Goal: Task Accomplishment & Management: Use online tool/utility

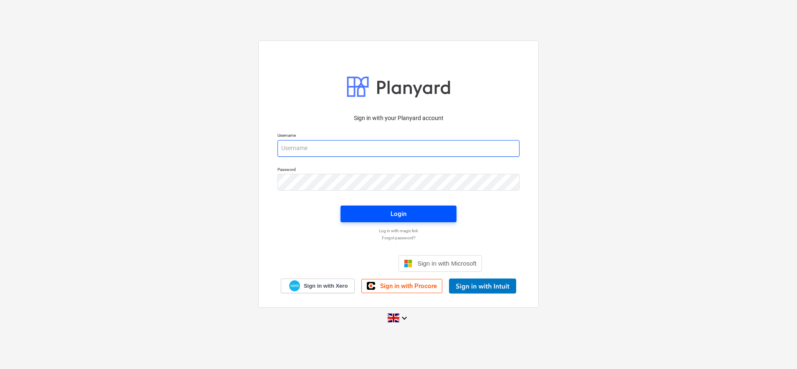
type input "[PERSON_NAME][EMAIL_ADDRESS][DOMAIN_NAME]"
click at [408, 215] on span "Login" at bounding box center [399, 214] width 96 height 11
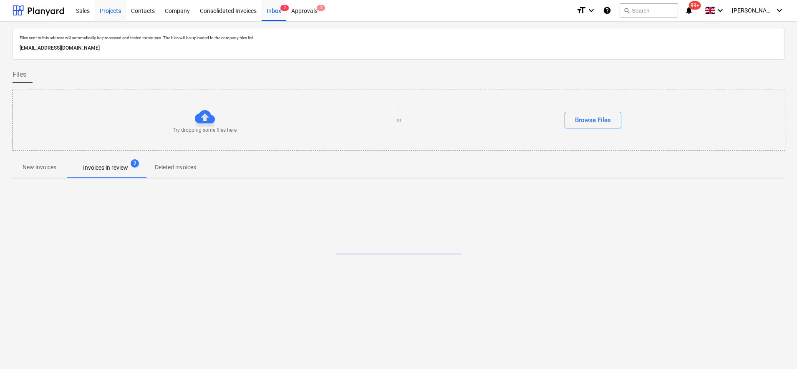
click at [107, 8] on div "Projects" at bounding box center [110, 10] width 31 height 21
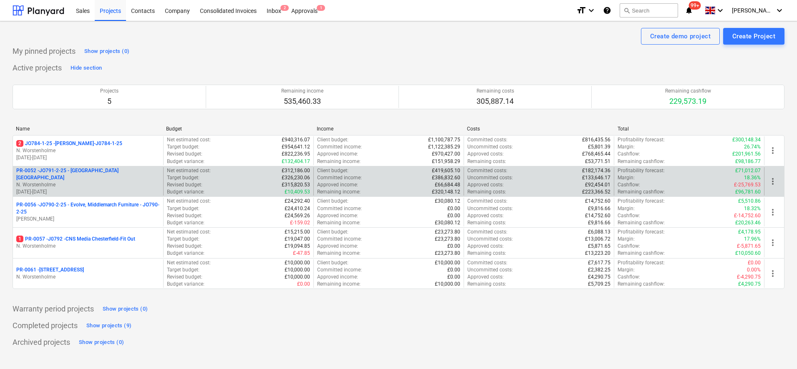
click at [95, 182] on p "N. Worstenholme" at bounding box center [88, 185] width 144 height 7
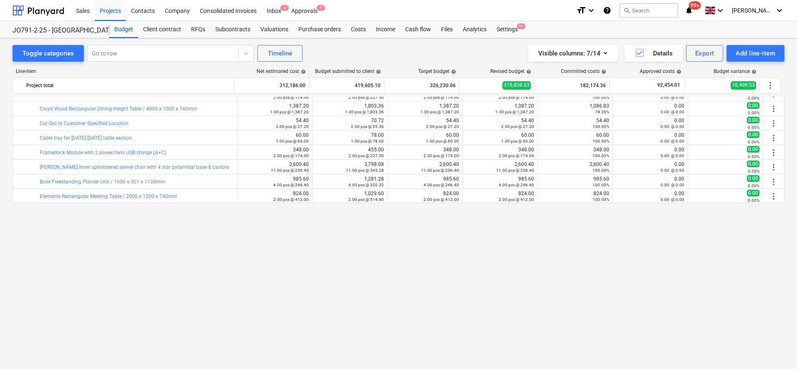
scroll to position [687, 0]
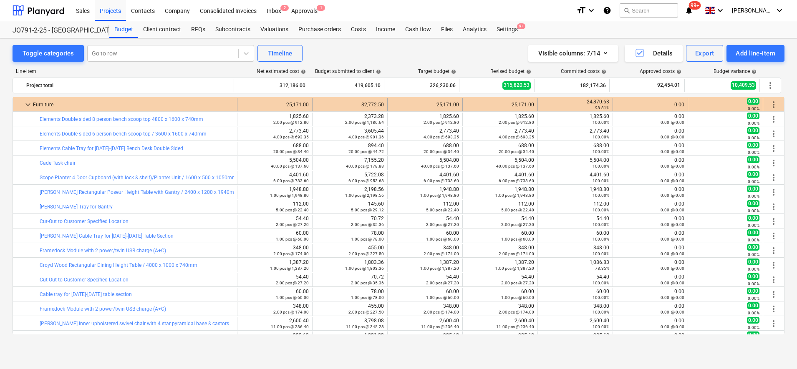
click at [770, 103] on span "more_vert" at bounding box center [774, 105] width 10 height 10
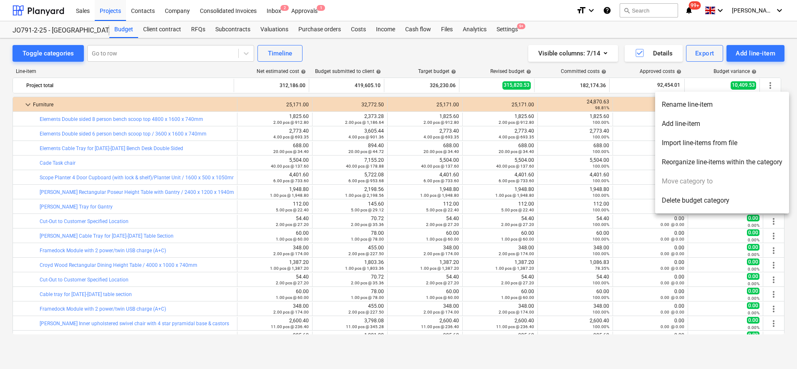
click at [722, 126] on li "Add line-item" at bounding box center [722, 123] width 134 height 19
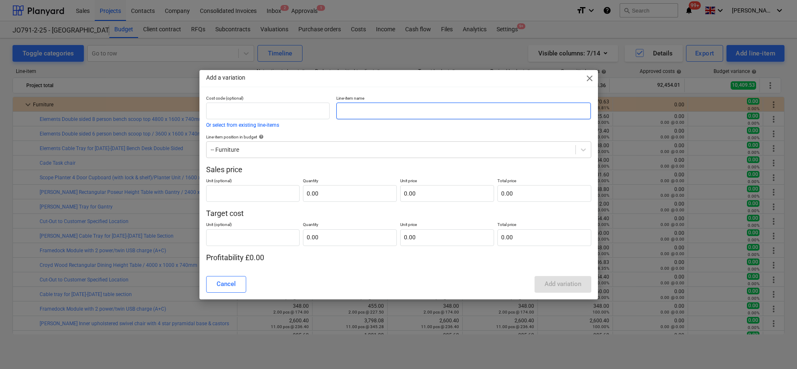
click at [346, 111] on input "text" at bounding box center [463, 111] width 255 height 17
paste input "Malmo High Stool 750 / Upholstered Full Shell"
type input "Malmo High Stool 750 / Upholstered Full Shell"
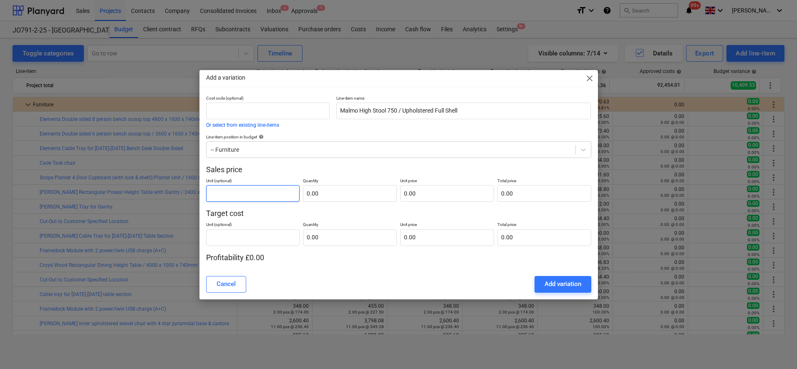
click at [287, 190] on input "text" at bounding box center [253, 193] width 94 height 17
type input "pcs"
type input "9.00"
click at [417, 197] on input "text" at bounding box center [447, 193] width 94 height 17
type input "1"
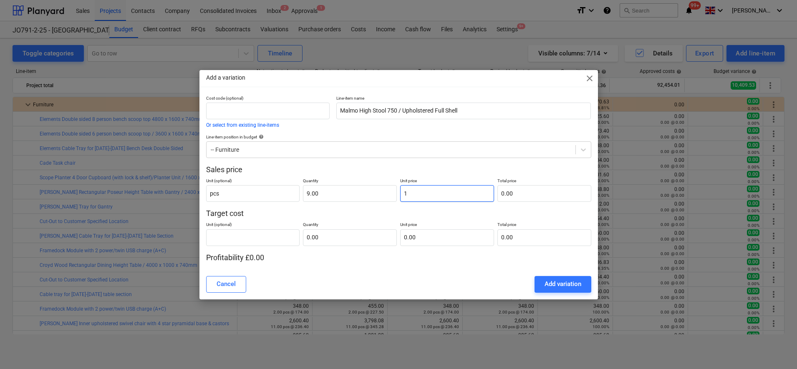
type input "9.00"
type input "18"
type input "162.00"
type input "184"
type input "1,656.00"
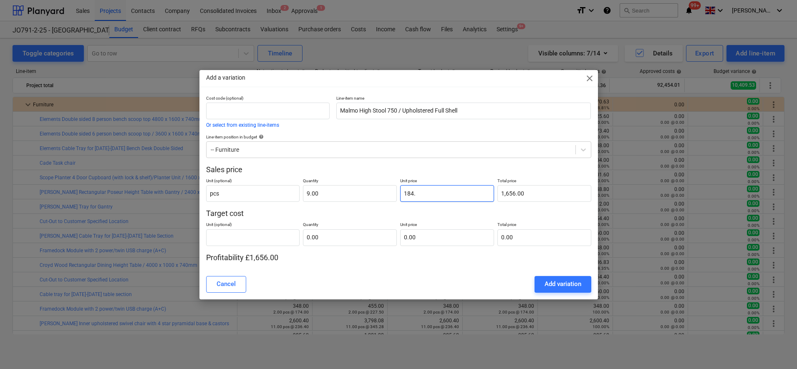
type input "184.6"
type input "1,661.40"
type input "184.60"
type input "1,661.40"
click at [281, 243] on input "text" at bounding box center [253, 238] width 94 height 17
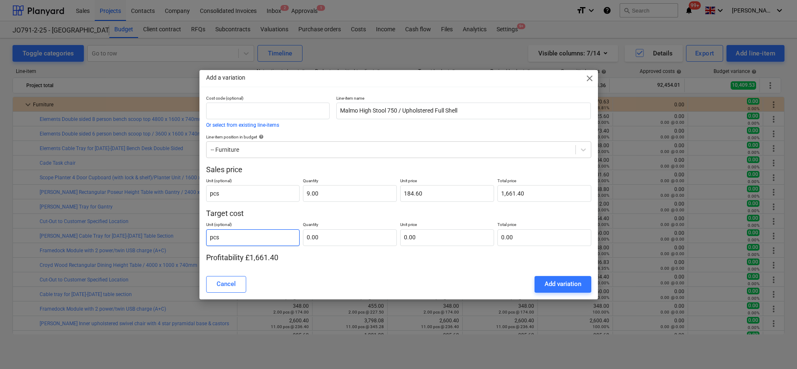
type input "pcs"
type input "9.00"
type input "0.00"
click at [405, 238] on input "text" at bounding box center [447, 238] width 94 height 17
type input "1"
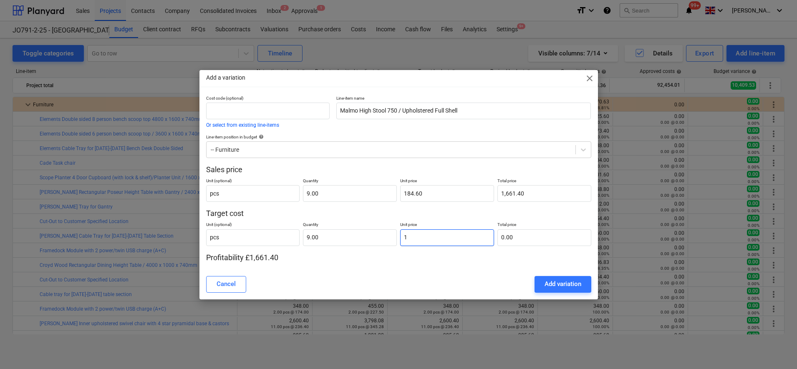
type input "9.00"
type input "14"
type input "126.00"
type input "142"
type input "1,278.00"
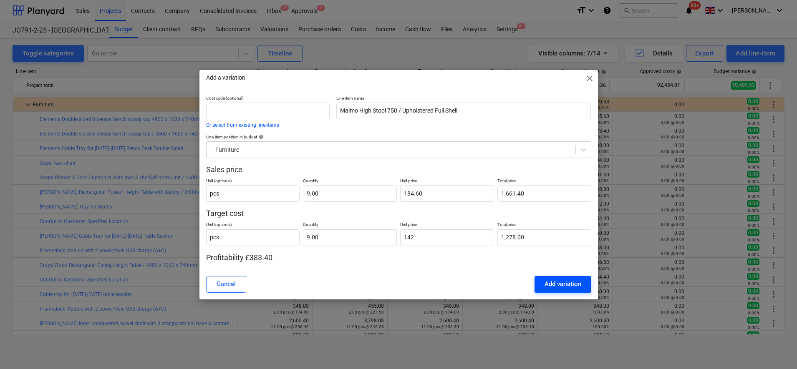
type input "142.00"
click at [562, 288] on div "Add variation" at bounding box center [563, 284] width 37 height 11
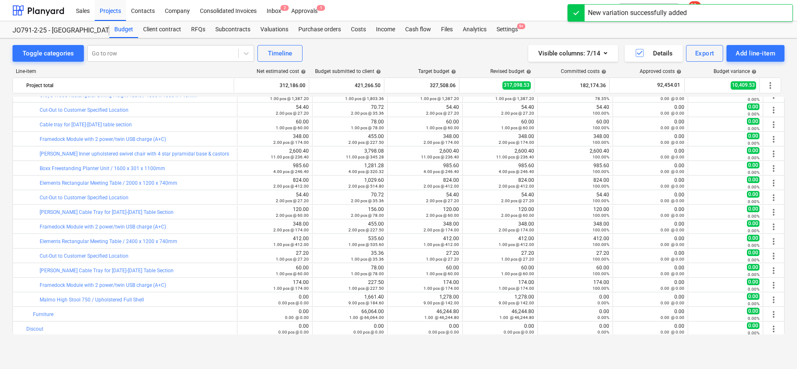
scroll to position [858, 0]
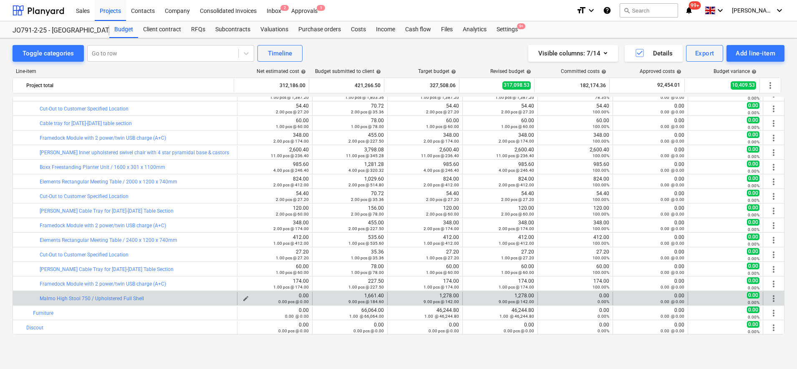
click at [244, 296] on span "edit" at bounding box center [246, 299] width 7 height 7
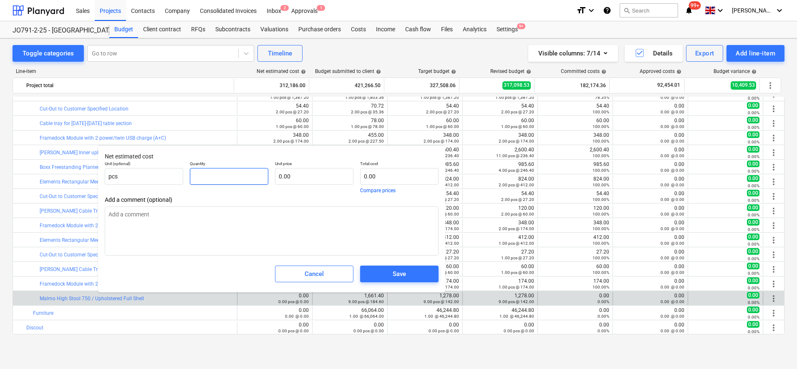
click at [240, 175] on input "text" at bounding box center [229, 176] width 78 height 17
type input "9"
type textarea "x"
type input "9.00"
type textarea "x"
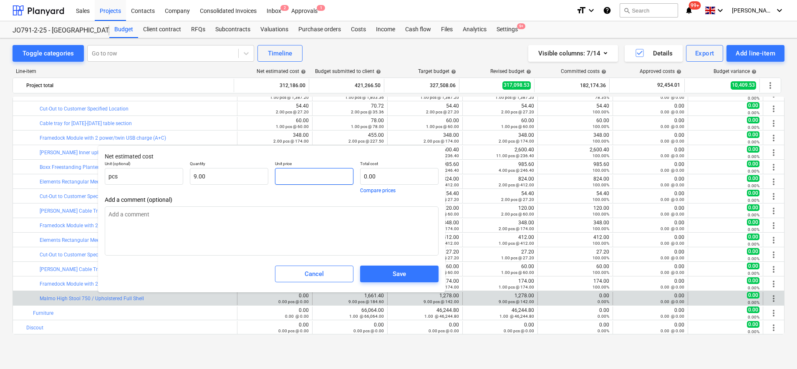
type input "1"
type textarea "x"
type input "9.00"
type input "14"
type textarea "x"
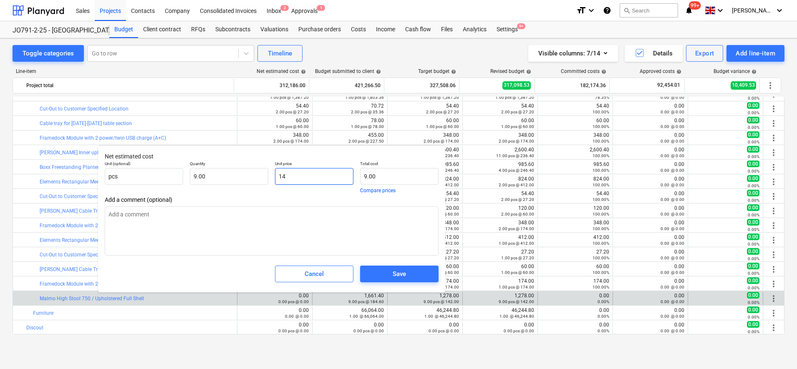
type input "126.00"
type input "142"
type textarea "x"
type input "1,278.00"
type input "142.00"
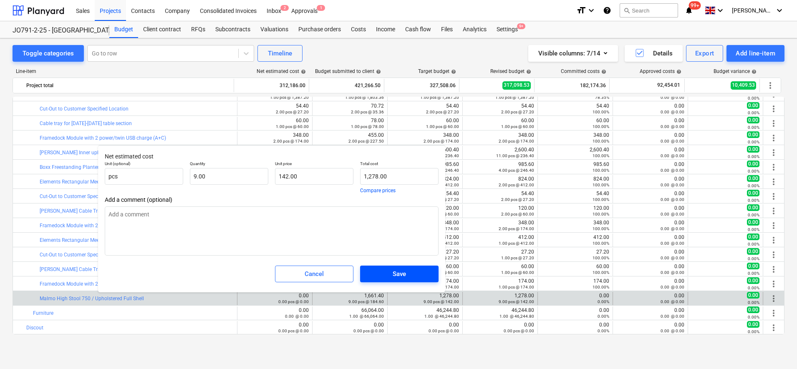
click at [397, 275] on div "Save" at bounding box center [399, 274] width 13 height 11
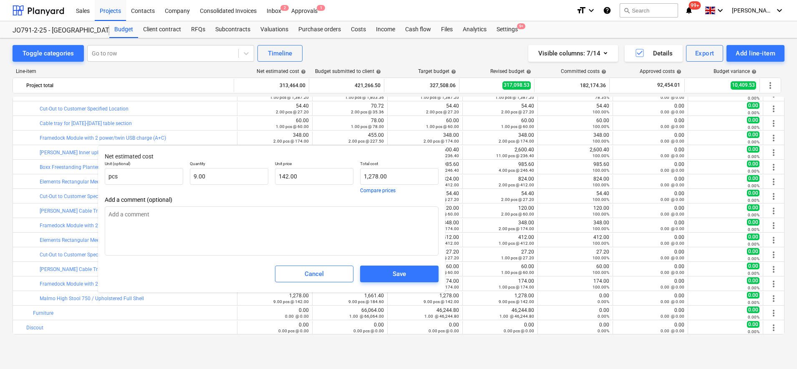
type textarea "x"
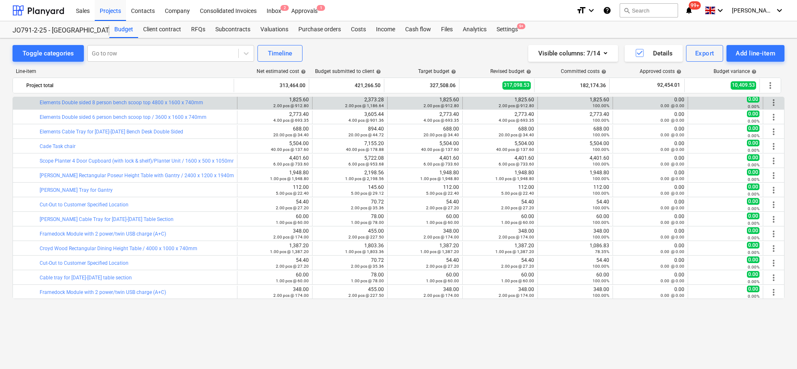
scroll to position [649, 0]
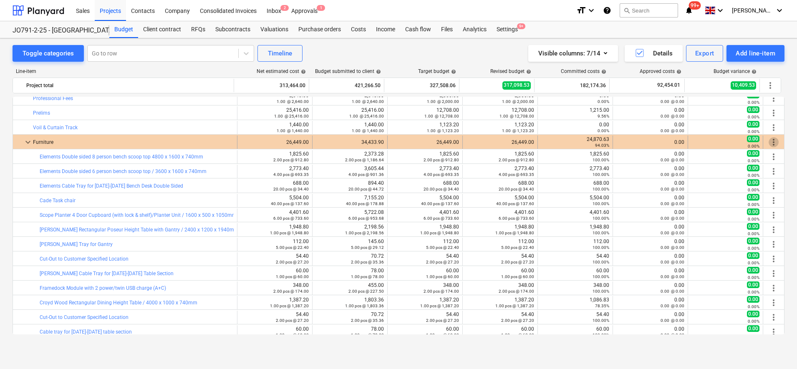
click at [769, 144] on span "more_vert" at bounding box center [774, 142] width 10 height 10
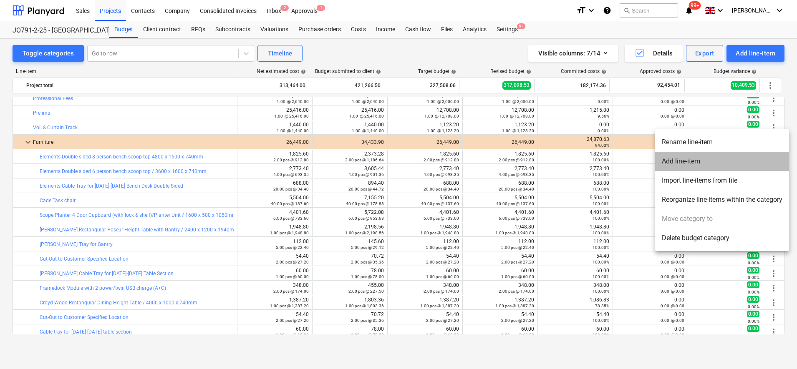
click at [697, 159] on li "Add line-item" at bounding box center [722, 161] width 134 height 19
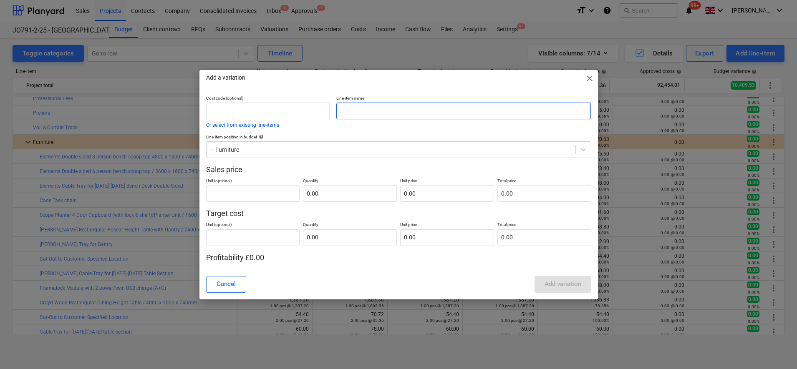
click at [367, 110] on input "text" at bounding box center [463, 111] width 255 height 17
paste input "Gather Fully Upholstered Side Chair with Castors"
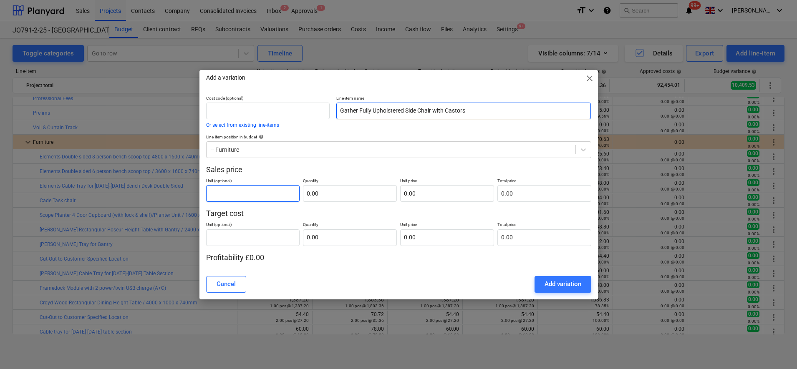
type input "Gather Fully Upholstered Side Chair with Castors"
click at [291, 196] on input "text" at bounding box center [253, 193] width 94 height 17
type input "pcs"
type input "18.00"
type input "0.00"
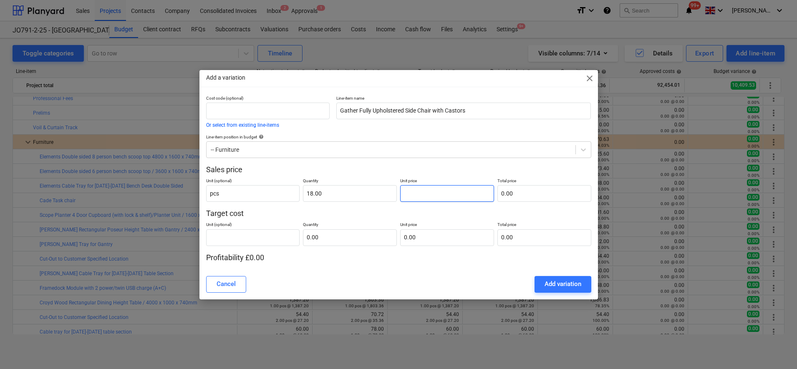
click at [429, 196] on input "text" at bounding box center [447, 193] width 94 height 17
type input "2"
type input "36.00"
type input "24"
type input "432.00"
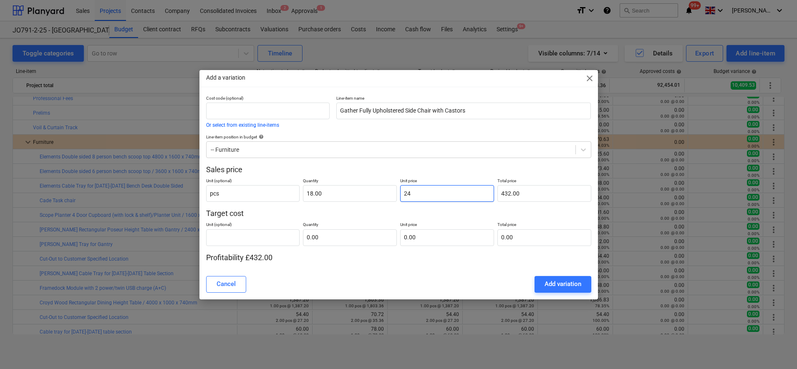
type input "241"
type input "4,338.00"
type input "241.8"
type input "4,352.40"
type input "241.80"
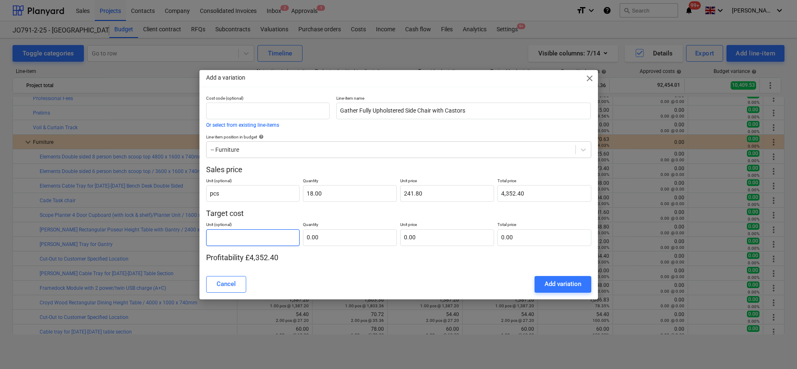
click at [276, 238] on input "text" at bounding box center [253, 238] width 94 height 17
type input "pcs"
type input "18.00"
type input "1"
type input "18.00"
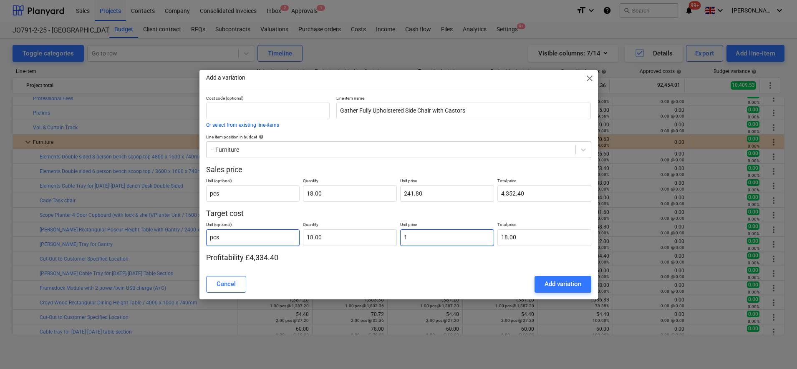
type input "18"
type input "324.00"
type input "186"
type input "3,348.00"
type input "186.00"
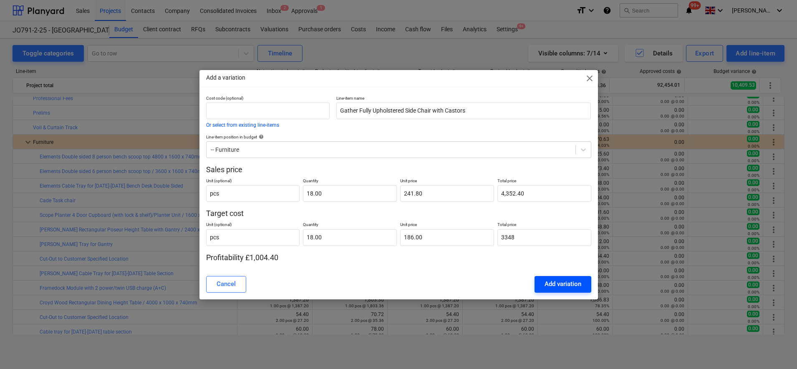
type input "3,348.00"
click at [552, 284] on div "Add variation" at bounding box center [563, 284] width 37 height 11
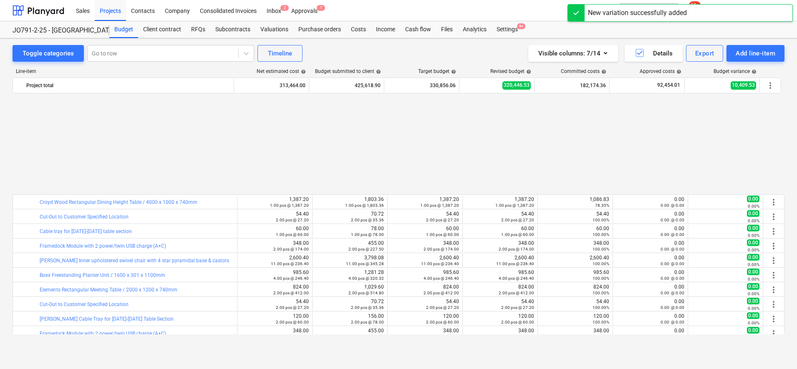
scroll to position [873, 0]
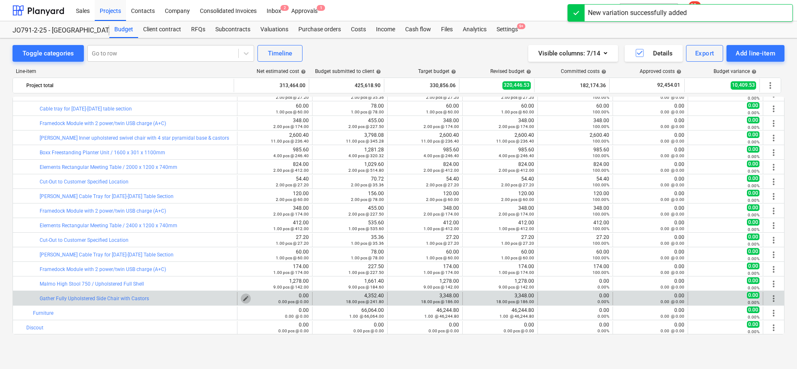
click at [246, 298] on span "edit" at bounding box center [246, 299] width 7 height 7
type textarea "x"
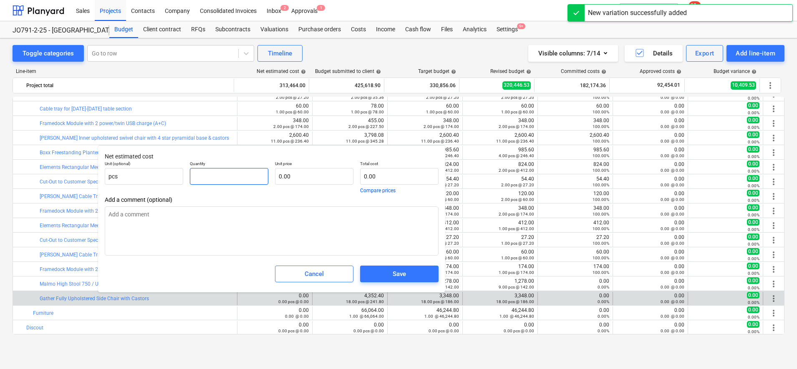
click at [252, 177] on input "text" at bounding box center [229, 176] width 78 height 17
type textarea "x"
type input "1"
type textarea "x"
type input "18"
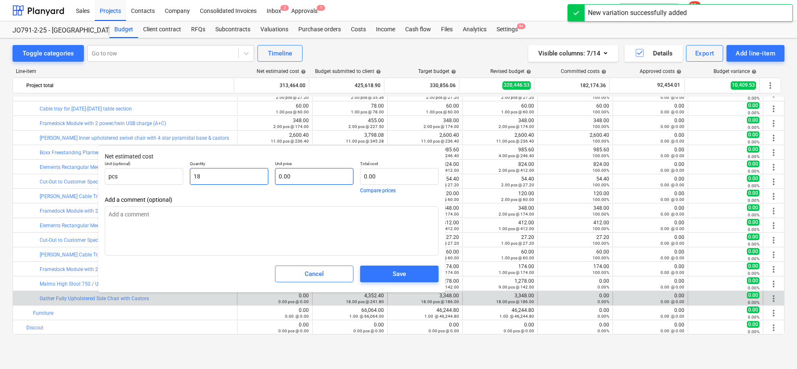
type textarea "x"
type input "18.00"
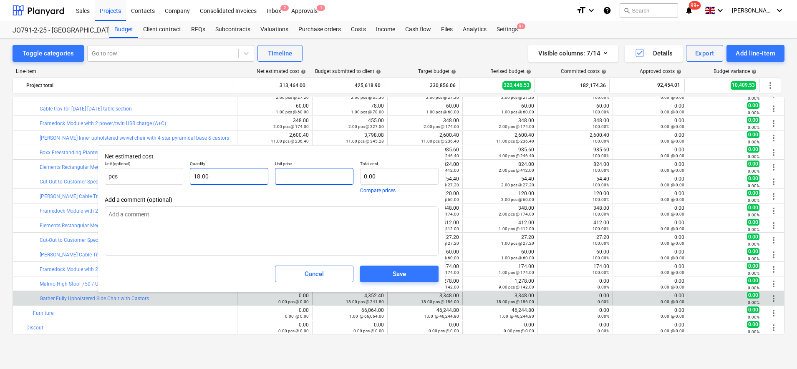
type textarea "x"
type input "1"
type input "18.00"
type textarea "x"
type input "18"
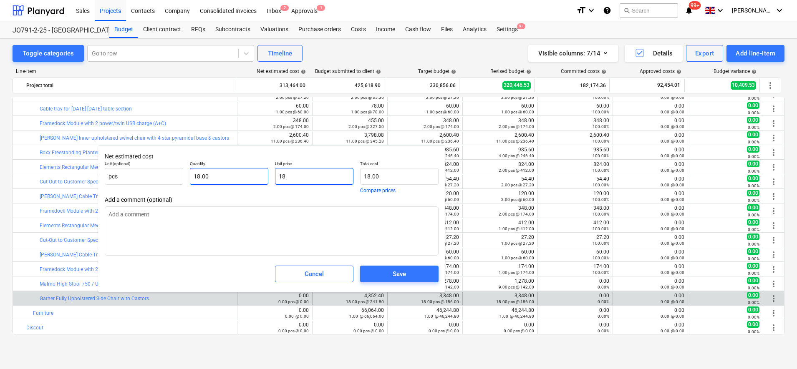
type input "324.00"
type textarea "x"
type input "186"
type input "3,348.00"
type input "186"
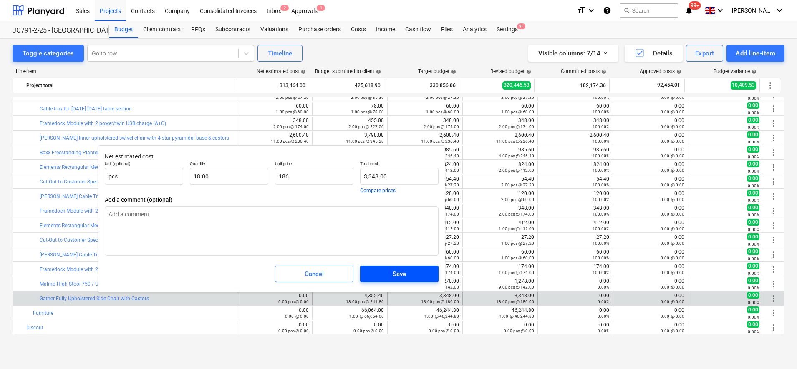
type textarea "x"
type input "186.00"
click at [387, 281] on button "Save" at bounding box center [399, 274] width 78 height 17
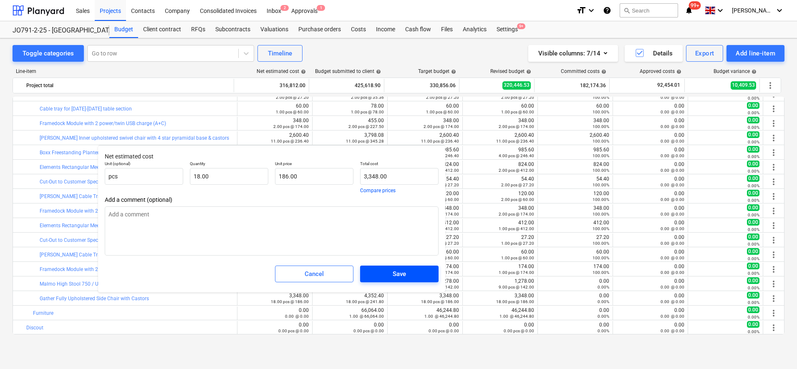
type textarea "x"
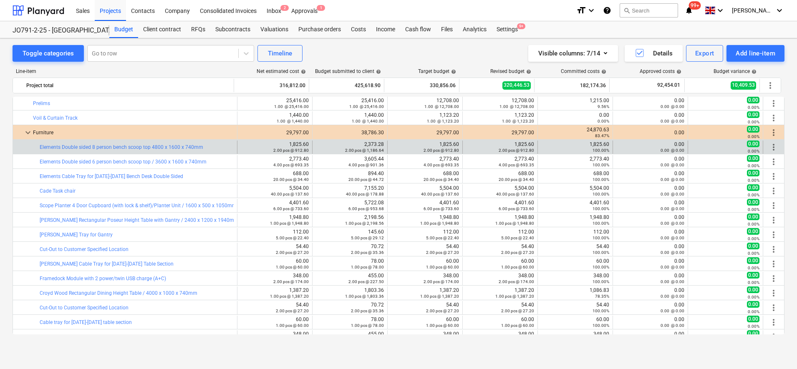
scroll to position [612, 0]
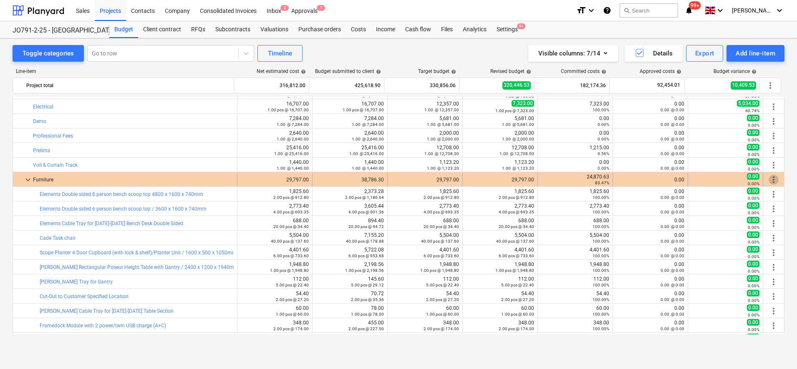
click at [770, 178] on span "more_vert" at bounding box center [774, 180] width 10 height 10
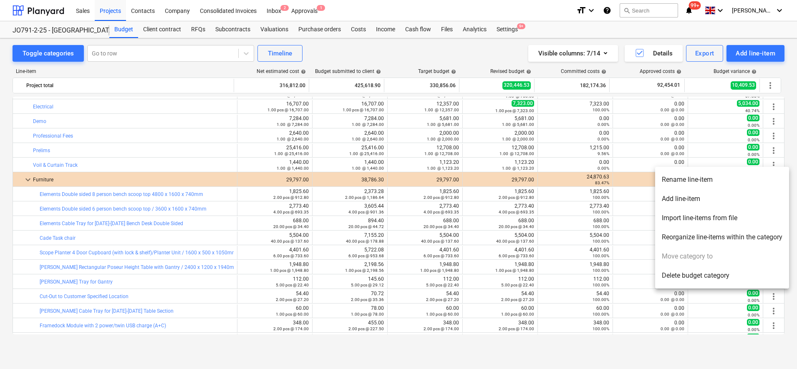
click at [711, 197] on li "Add line-item" at bounding box center [722, 199] width 134 height 19
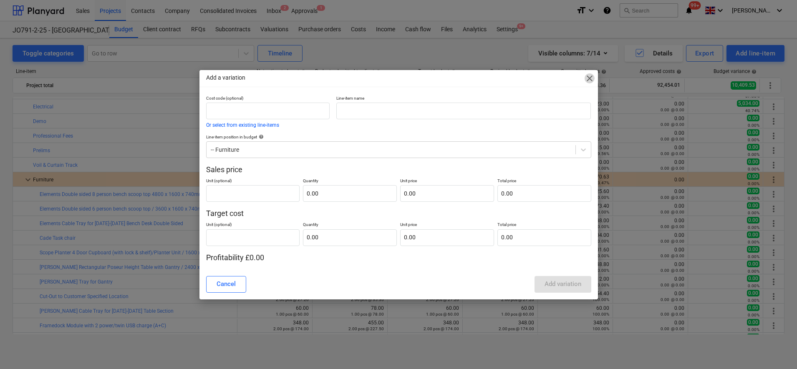
click at [589, 78] on span "close" at bounding box center [590, 78] width 10 height 10
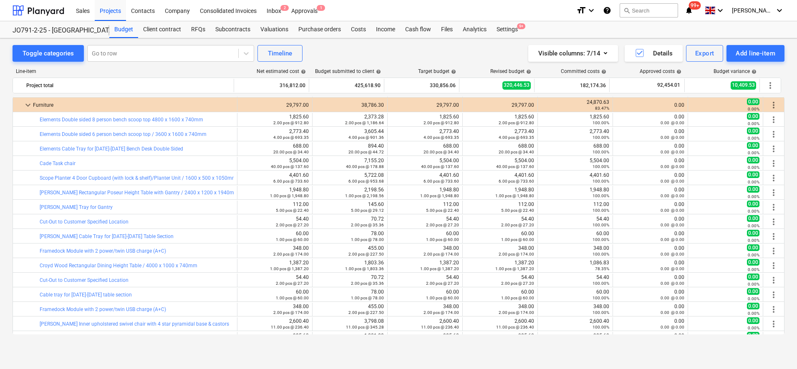
scroll to position [664, 0]
